Goal: Transaction & Acquisition: Purchase product/service

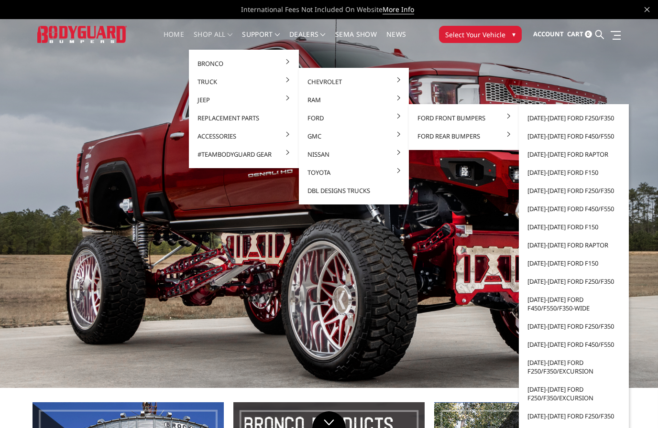
click at [580, 136] on link "[DATE]-[DATE] Ford F450/F550" at bounding box center [574, 136] width 102 height 18
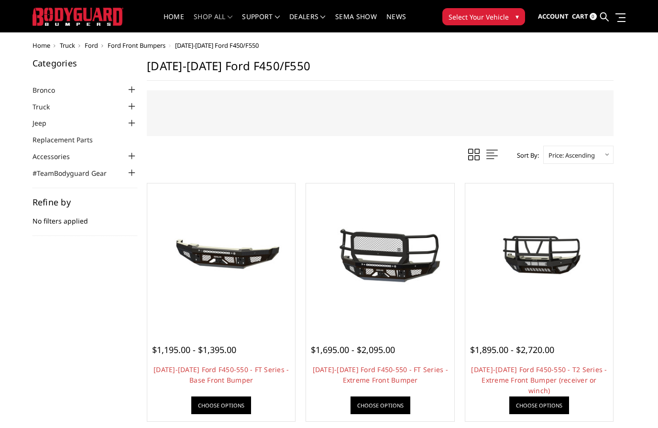
scroll to position [2, 0]
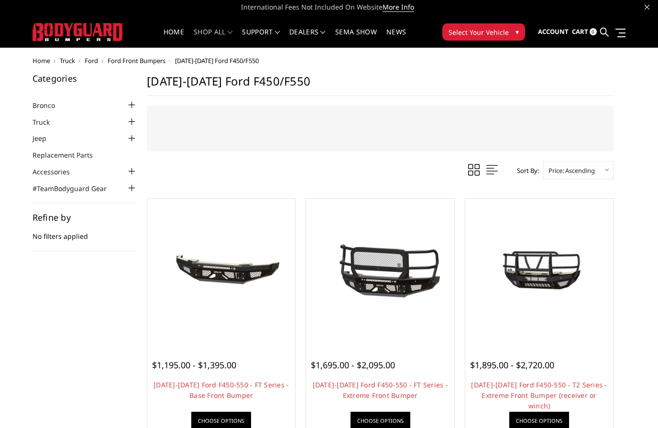
click at [234, 271] on img at bounding box center [221, 273] width 143 height 67
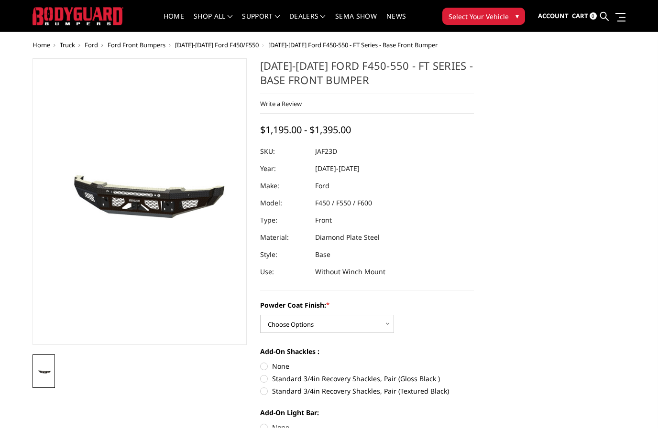
scroll to position [18, 0]
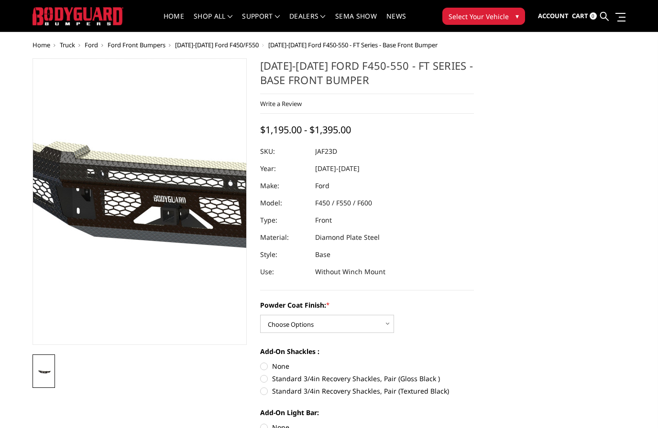
click at [115, 204] on img at bounding box center [185, 202] width 612 height 286
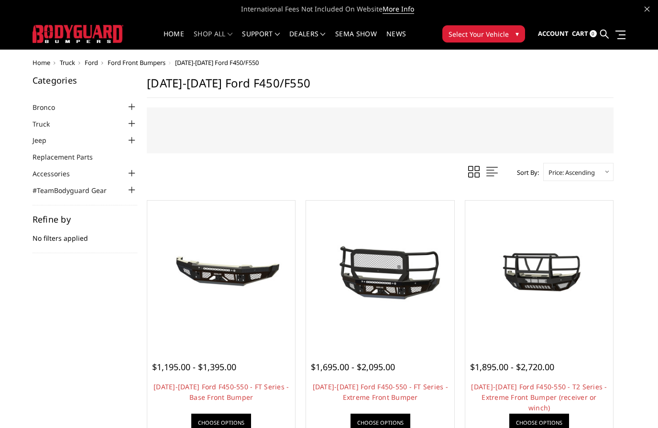
click at [263, 282] on img at bounding box center [221, 274] width 143 height 67
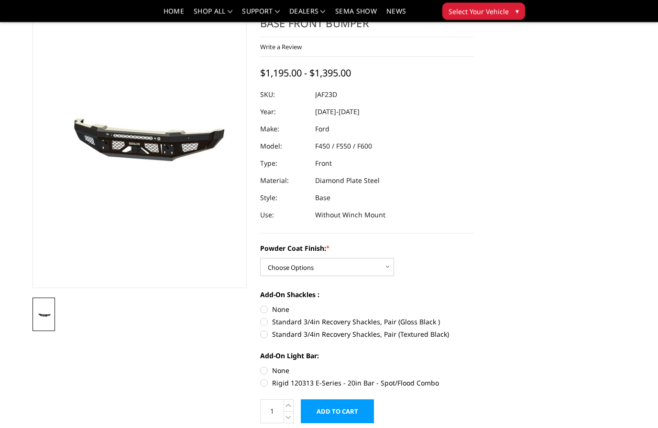
scroll to position [47, 0]
click at [390, 268] on select "Choose Options Bare Metal Gloss Black Powder Coat Textured Black Powder Coat" at bounding box center [327, 267] width 134 height 18
select select "3382"
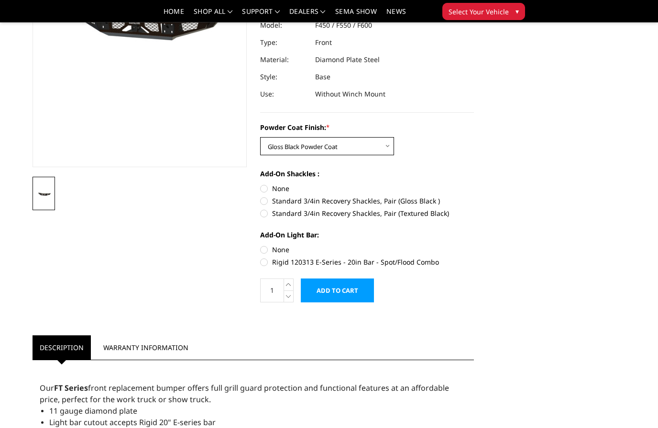
scroll to position [175, 0]
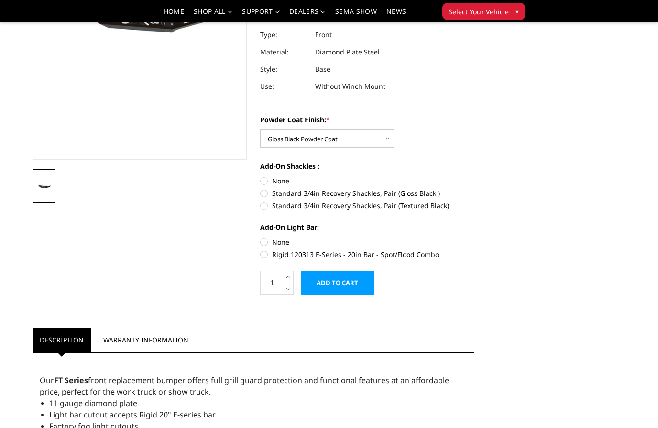
click at [267, 194] on label "Standard 3/4in Recovery Shackles, Pair (Gloss Black )" at bounding box center [367, 193] width 214 height 10
click at [474, 176] on input "Standard 3/4in Recovery Shackles, Pair (Gloss Black )" at bounding box center [474, 176] width 0 height 0
radio input "true"
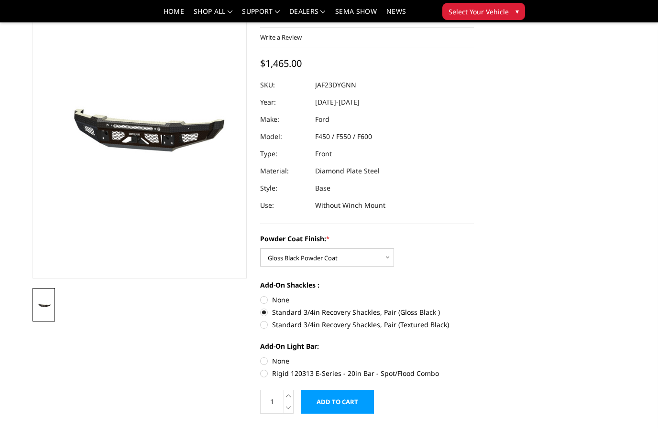
scroll to position [56, 0]
click at [265, 301] on label "None" at bounding box center [367, 301] width 214 height 10
click at [261, 296] on input "None" at bounding box center [260, 296] width 0 height 0
radio input "true"
click at [268, 315] on label "Standard 3/4in Recovery Shackles, Pair (Gloss Black )" at bounding box center [367, 313] width 214 height 10
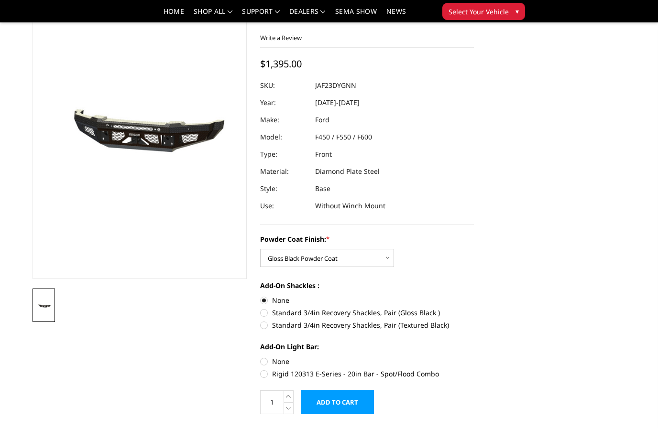
click at [474, 296] on input "Standard 3/4in Recovery Shackles, Pair (Gloss Black )" at bounding box center [474, 296] width 0 height 0
radio input "true"
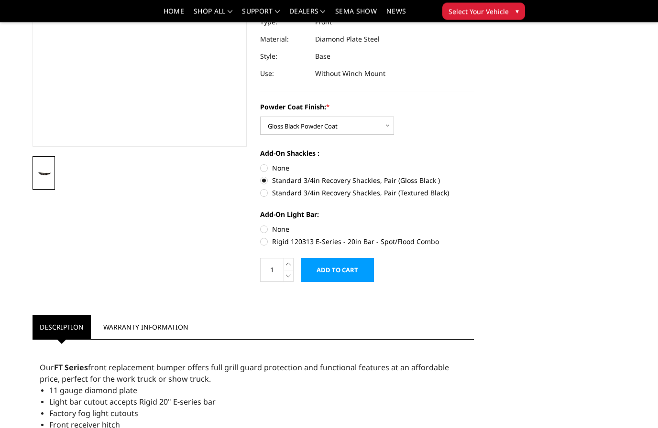
scroll to position [188, 0]
click at [262, 242] on label "Rigid 120313 E-Series - 20in Bar - Spot/Flood Combo" at bounding box center [367, 242] width 214 height 10
click at [474, 225] on input "Rigid 120313 E-Series - 20in Bar - Spot/Flood Combo" at bounding box center [474, 224] width 0 height 0
radio input "true"
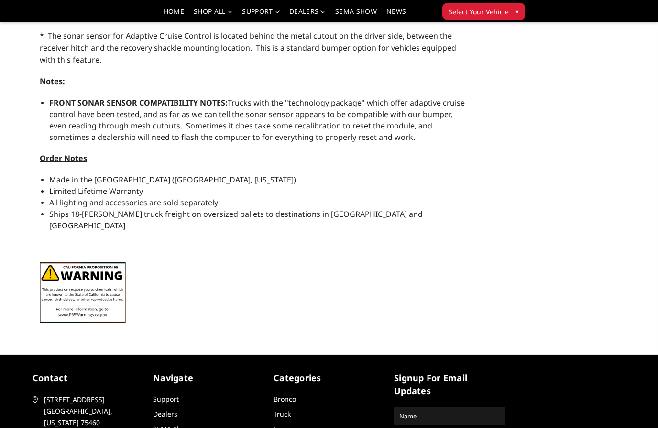
scroll to position [645, 0]
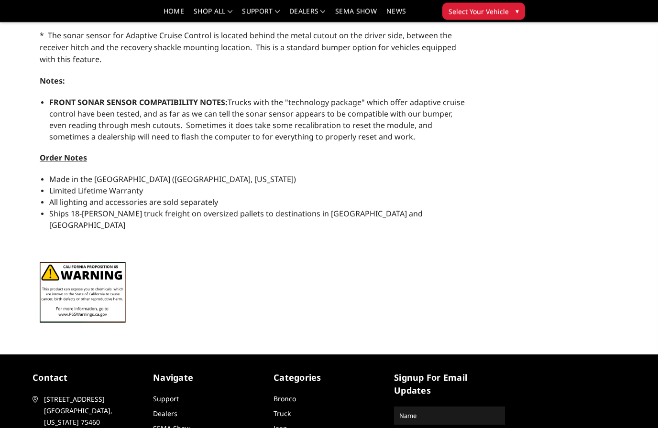
click at [73, 399] on span "2675 Farm Road 79 Paris, Texas 75460" at bounding box center [93, 411] width 98 height 34
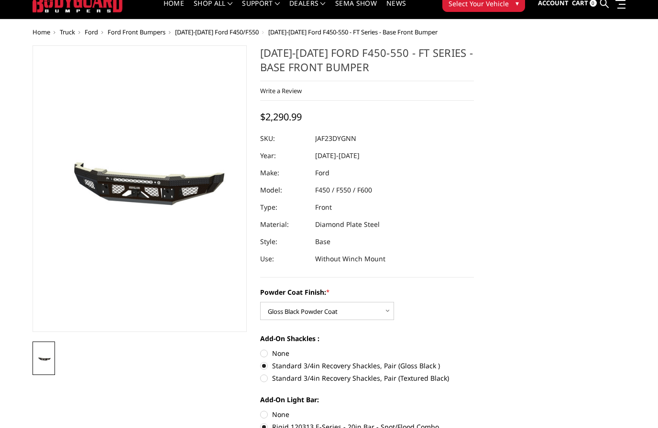
scroll to position [0, 0]
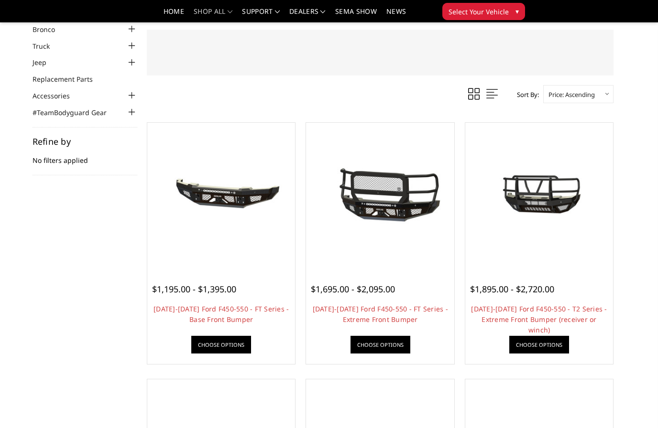
scroll to position [40, 0]
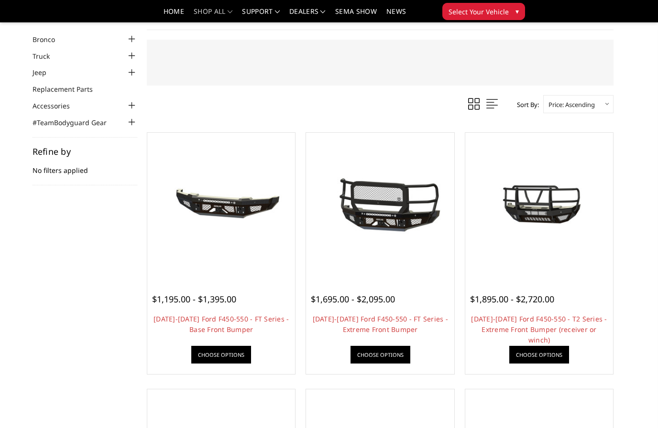
click at [551, 209] on img at bounding box center [539, 207] width 143 height 80
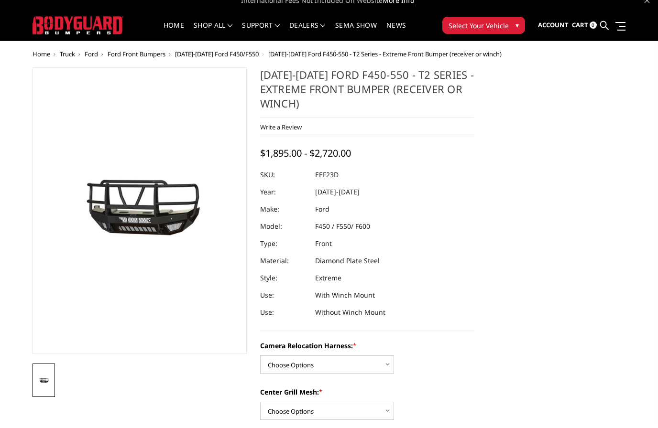
scroll to position [9, 0]
click at [392, 365] on select "Choose Options Without camera harness With camera harness" at bounding box center [327, 365] width 134 height 18
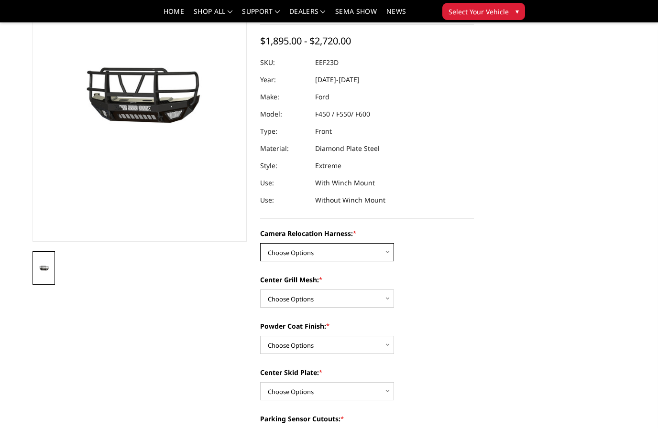
scroll to position [93, 0]
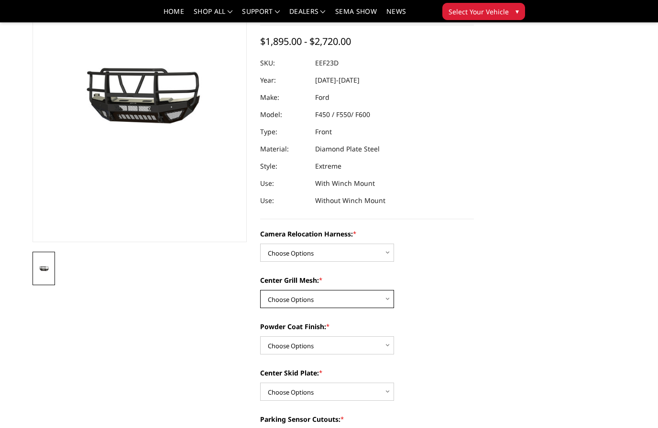
click at [393, 303] on select "Choose Options Without expanded metal With expanded metal" at bounding box center [327, 299] width 134 height 18
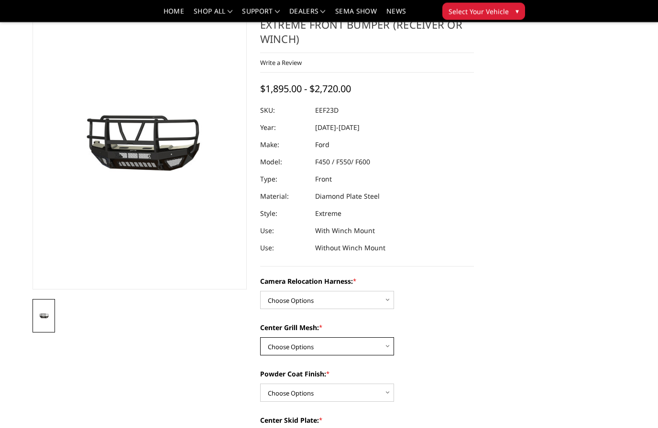
scroll to position [0, 0]
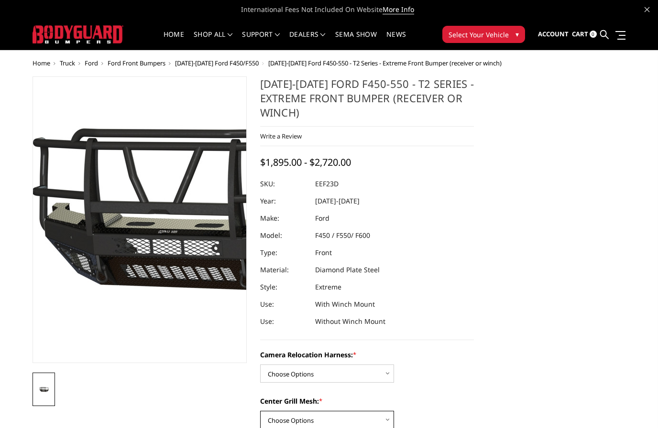
click at [114, 221] on img at bounding box center [187, 219] width 612 height 341
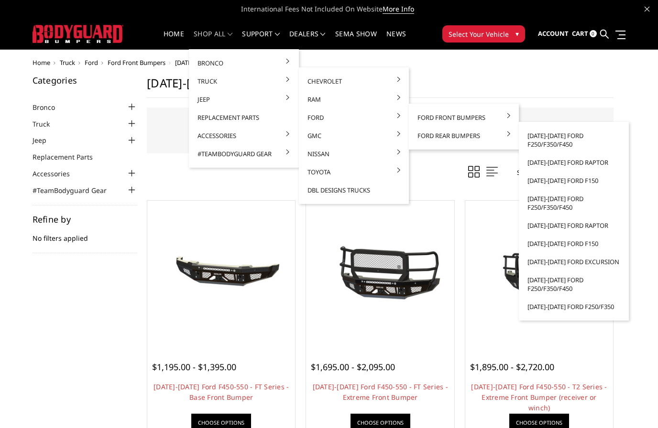
click at [565, 140] on link "[DATE]-[DATE] Ford F250/F350/F450" at bounding box center [574, 140] width 102 height 27
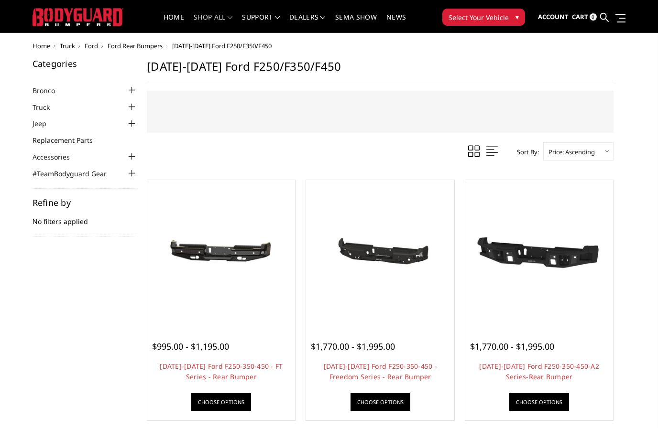
scroll to position [17, 0]
click at [564, 281] on img at bounding box center [539, 254] width 124 height 143
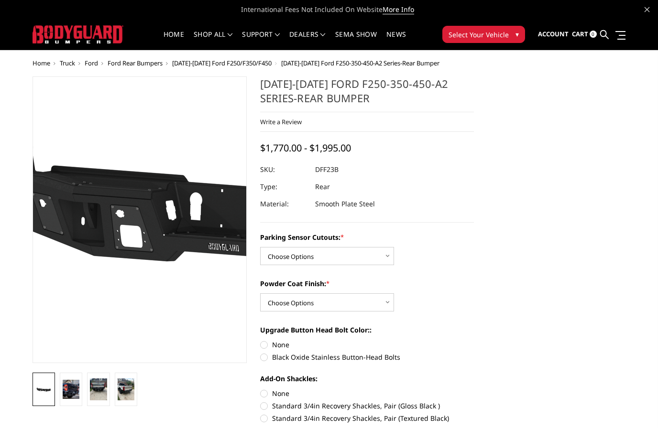
click at [77, 241] on img at bounding box center [255, 216] width 612 height 344
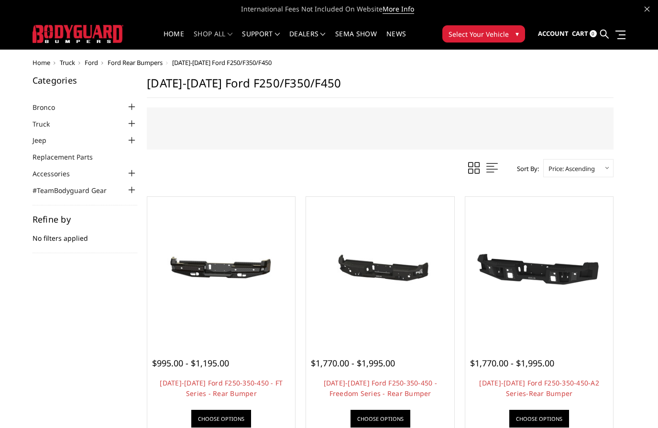
click at [360, 360] on span "$1,770.00 - $1,995.00" at bounding box center [353, 363] width 84 height 11
click at [390, 299] on img at bounding box center [379, 270] width 143 height 95
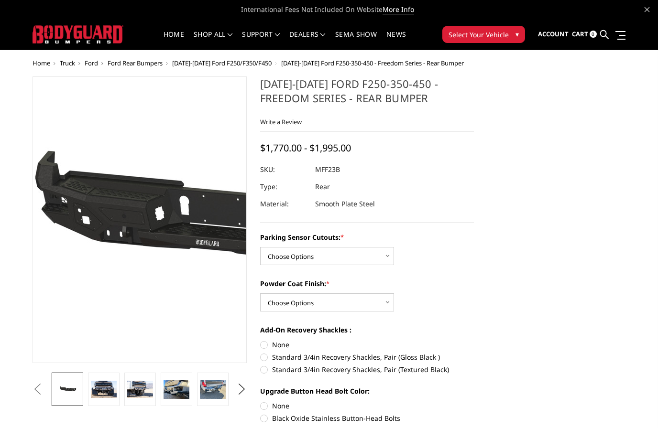
click at [100, 225] on img at bounding box center [214, 220] width 612 height 291
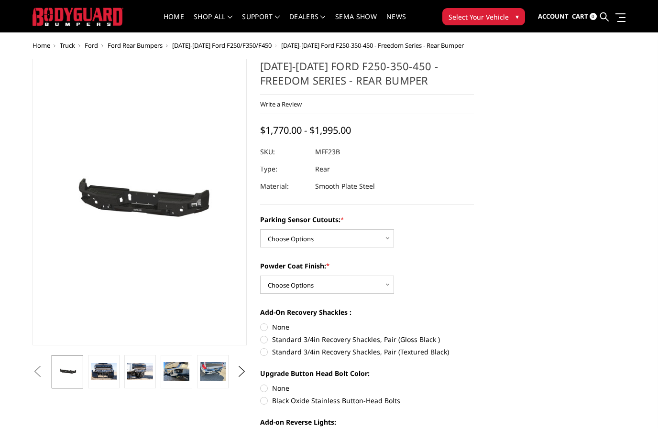
scroll to position [16, 0]
